Goal: Find specific page/section: Find specific page/section

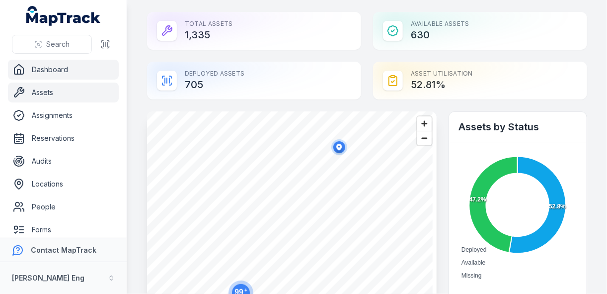
click at [80, 89] on link "Assets" at bounding box center [63, 93] width 111 height 20
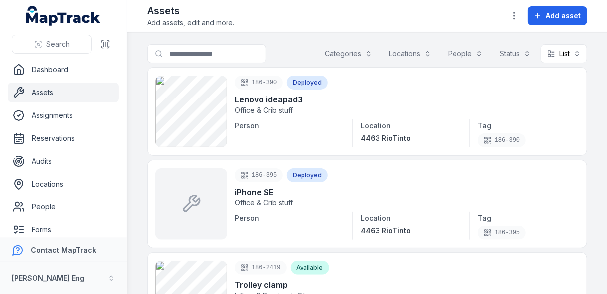
click at [422, 52] on button "Locations" at bounding box center [410, 53] width 55 height 19
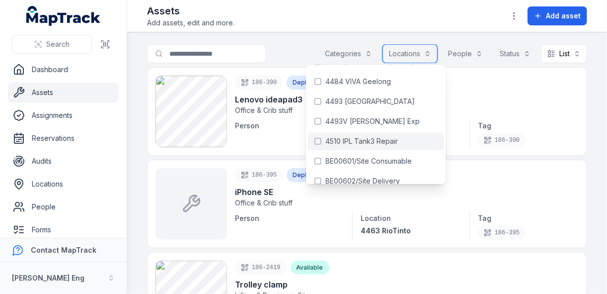
scroll to position [199, 0]
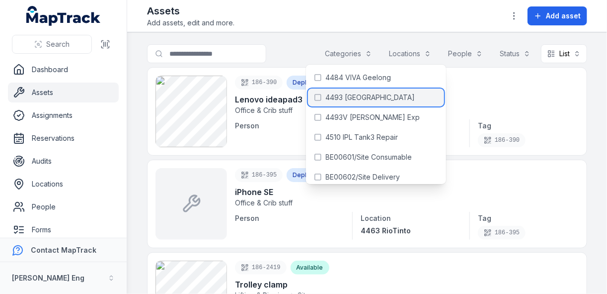
click at [314, 97] on div "4493 [GEOGRAPHIC_DATA]" at bounding box center [376, 97] width 136 height 18
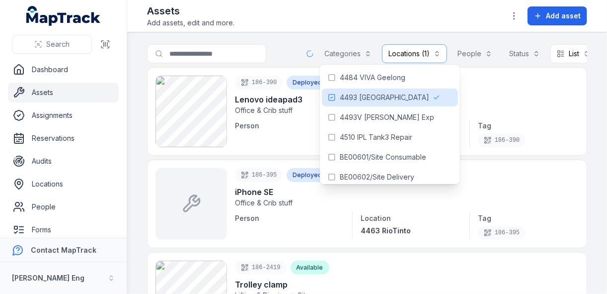
click at [306, 10] on div "Assets Add assets, edit and more. Add asset" at bounding box center [367, 16] width 440 height 24
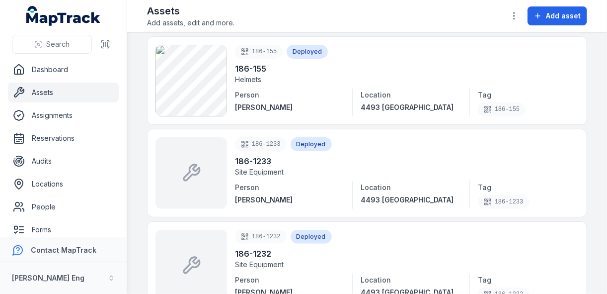
scroll to position [6389, 0]
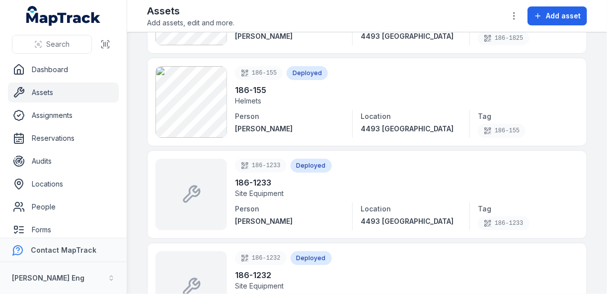
drag, startPoint x: 588, startPoint y: 178, endPoint x: 586, endPoint y: 71, distance: 107.4
drag, startPoint x: 586, startPoint y: 71, endPoint x: 592, endPoint y: 49, distance: 23.3
click at [592, 49] on main "**********" at bounding box center [367, 162] width 480 height 261
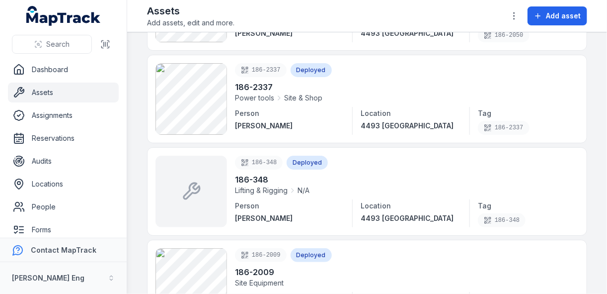
scroll to position [66, 0]
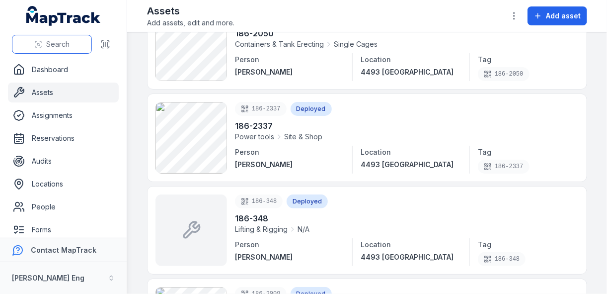
click at [64, 43] on span "Search" at bounding box center [57, 44] width 23 height 10
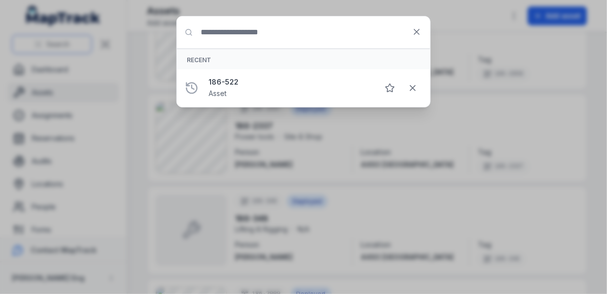
click at [64, 43] on div "Search for anything Recent 186-522 Asset" at bounding box center [303, 147] width 607 height 294
click at [252, 38] on input "Search for anything" at bounding box center [304, 32] width 254 height 32
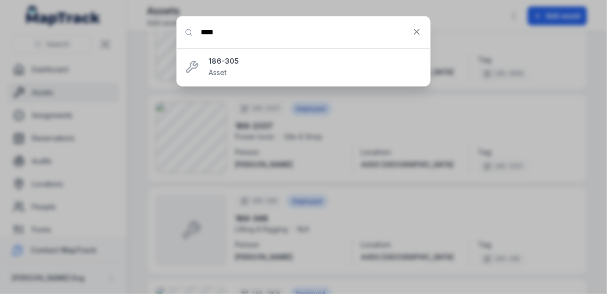
type input "****"
click at [233, 56] on strong "186-305" at bounding box center [316, 61] width 214 height 10
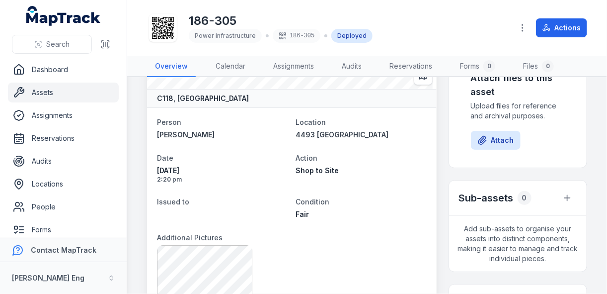
scroll to position [119, 0]
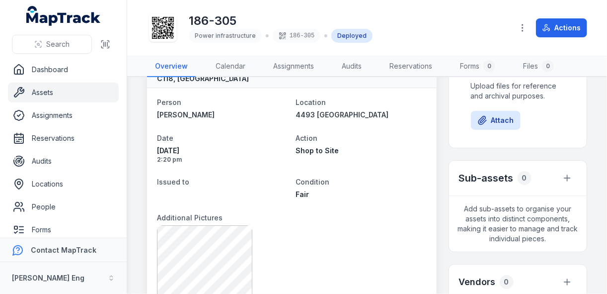
click at [182, 159] on span "2:20 pm" at bounding box center [222, 160] width 131 height 8
drag, startPoint x: 182, startPoint y: 159, endPoint x: 137, endPoint y: 161, distance: 45.3
click at [137, 161] on main "C118, [GEOGRAPHIC_DATA] Person [PERSON_NAME] Location 4493 [GEOGRAPHIC_DATA] Da…" at bounding box center [367, 185] width 480 height 217
drag, startPoint x: 137, startPoint y: 161, endPoint x: 223, endPoint y: 167, distance: 86.2
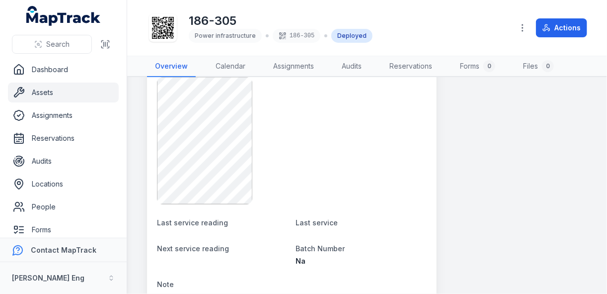
scroll to position [636, 0]
